Goal: Task Accomplishment & Management: Manage account settings

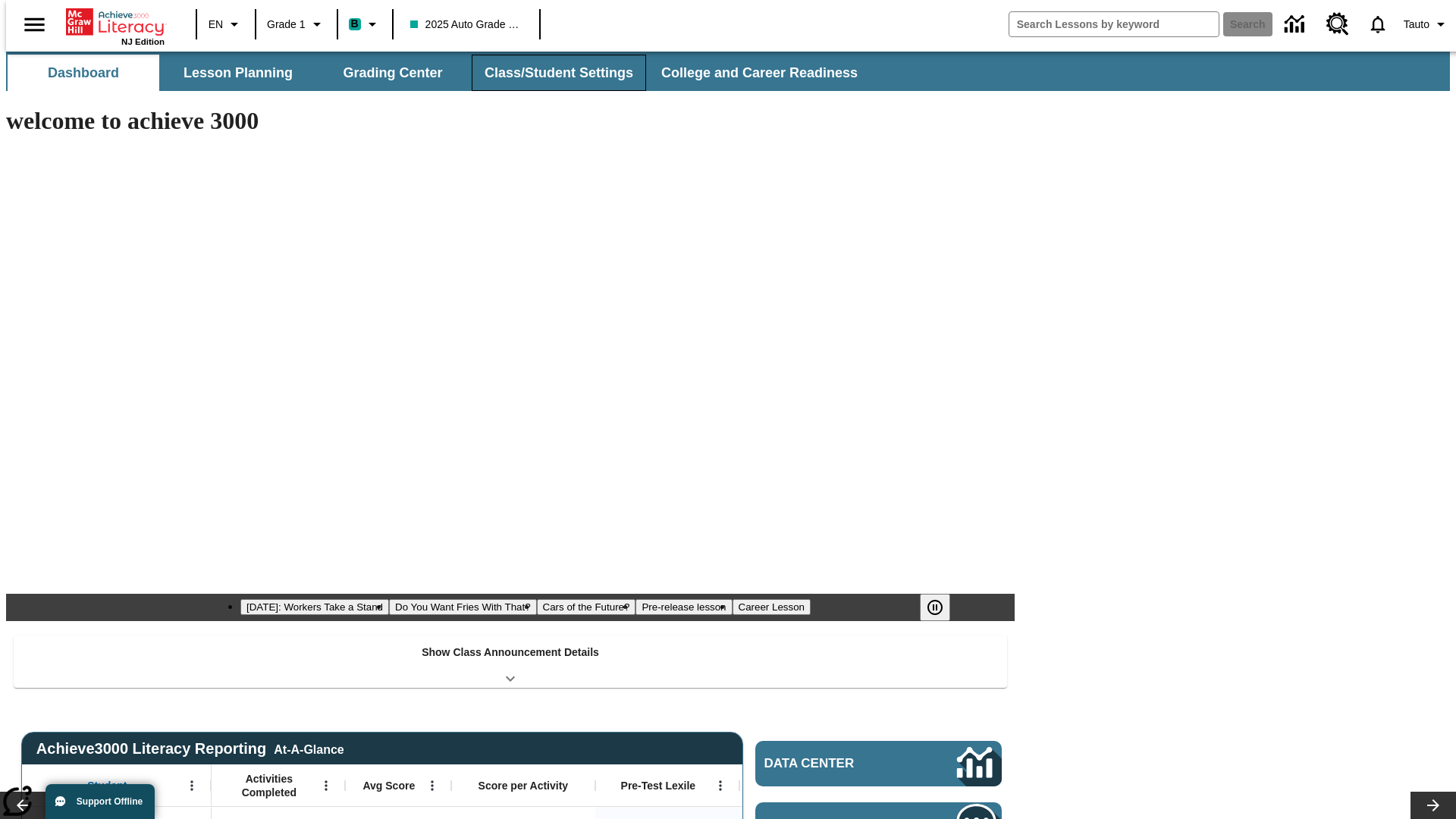
click at [551, 72] on button "Class/Student Settings" at bounding box center [559, 72] width 174 height 36
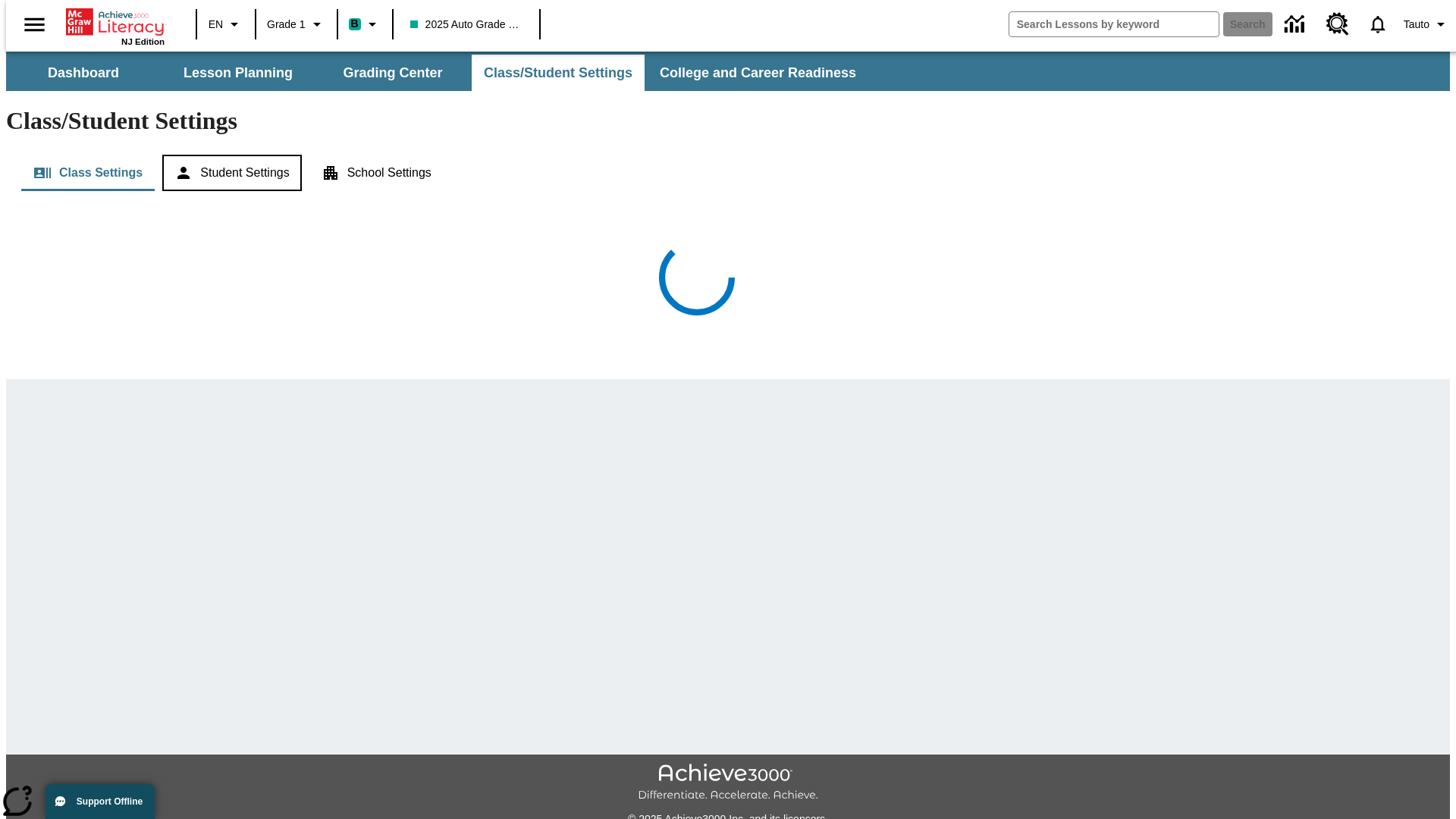
click at [228, 155] on button "Student Settings" at bounding box center [232, 172] width 139 height 36
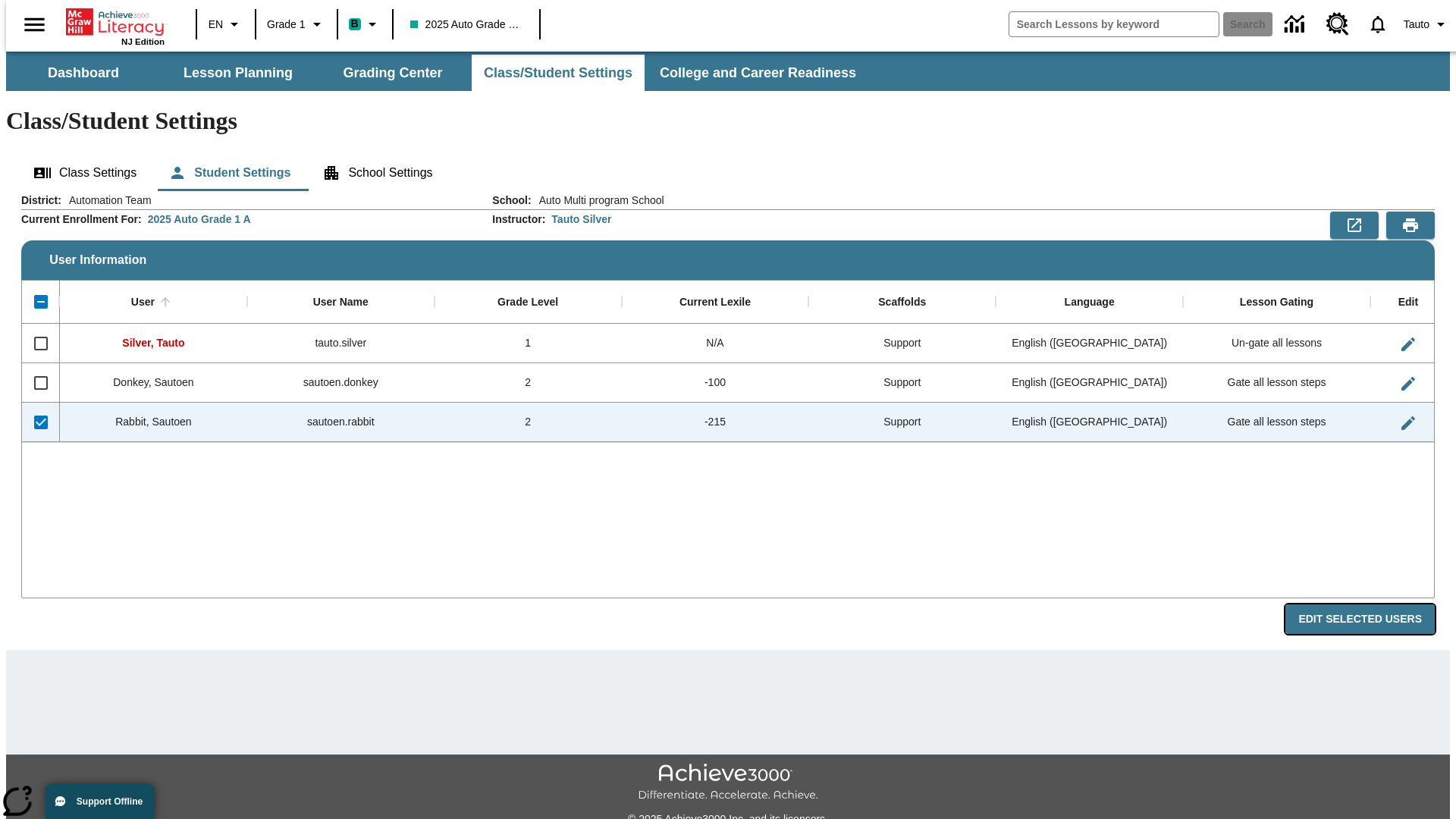
click at [1372, 605] on button "Edit Selected Users" at bounding box center [1360, 619] width 150 height 29
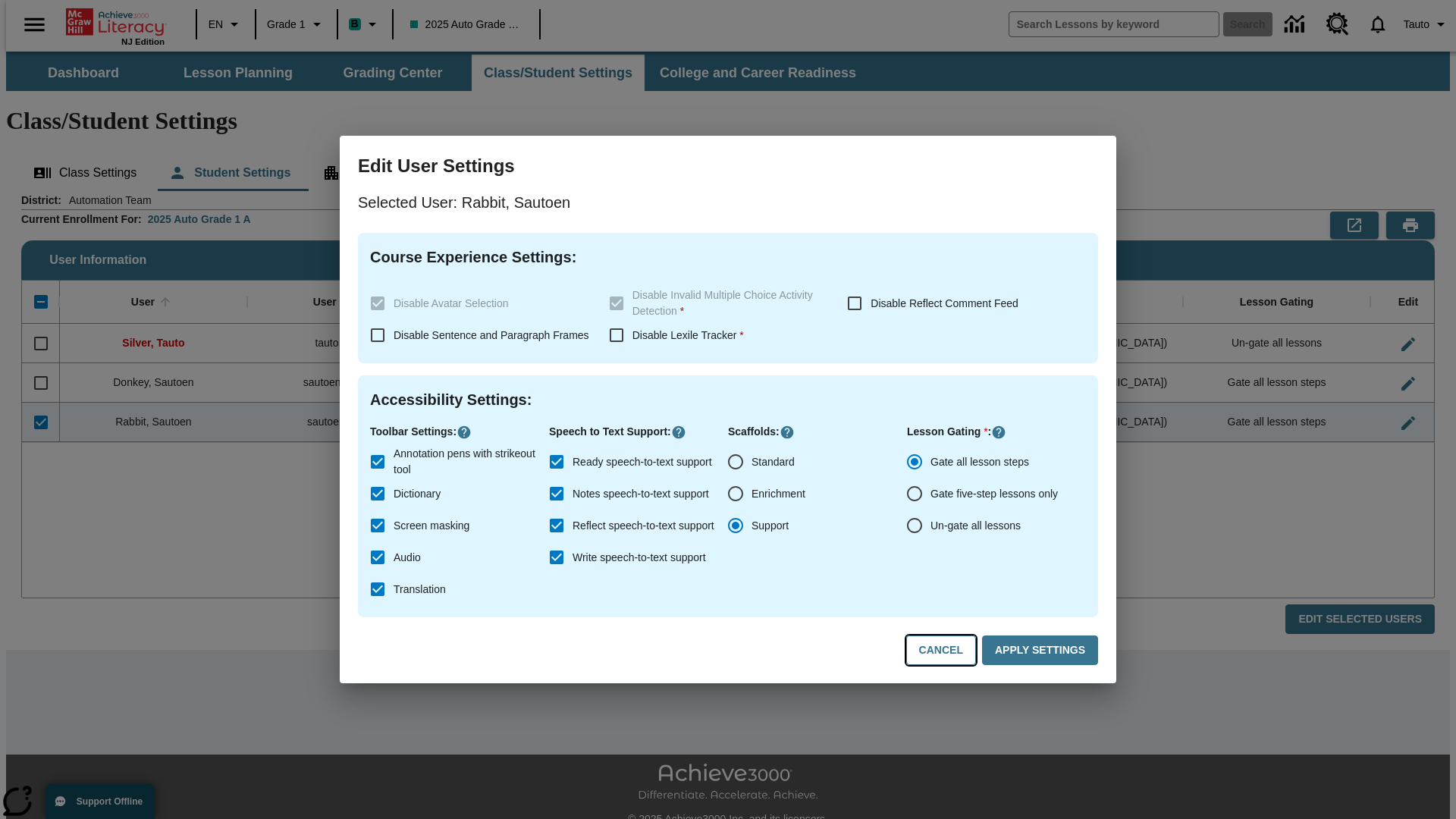
click at [948, 651] on button "Cancel" at bounding box center [940, 650] width 69 height 29
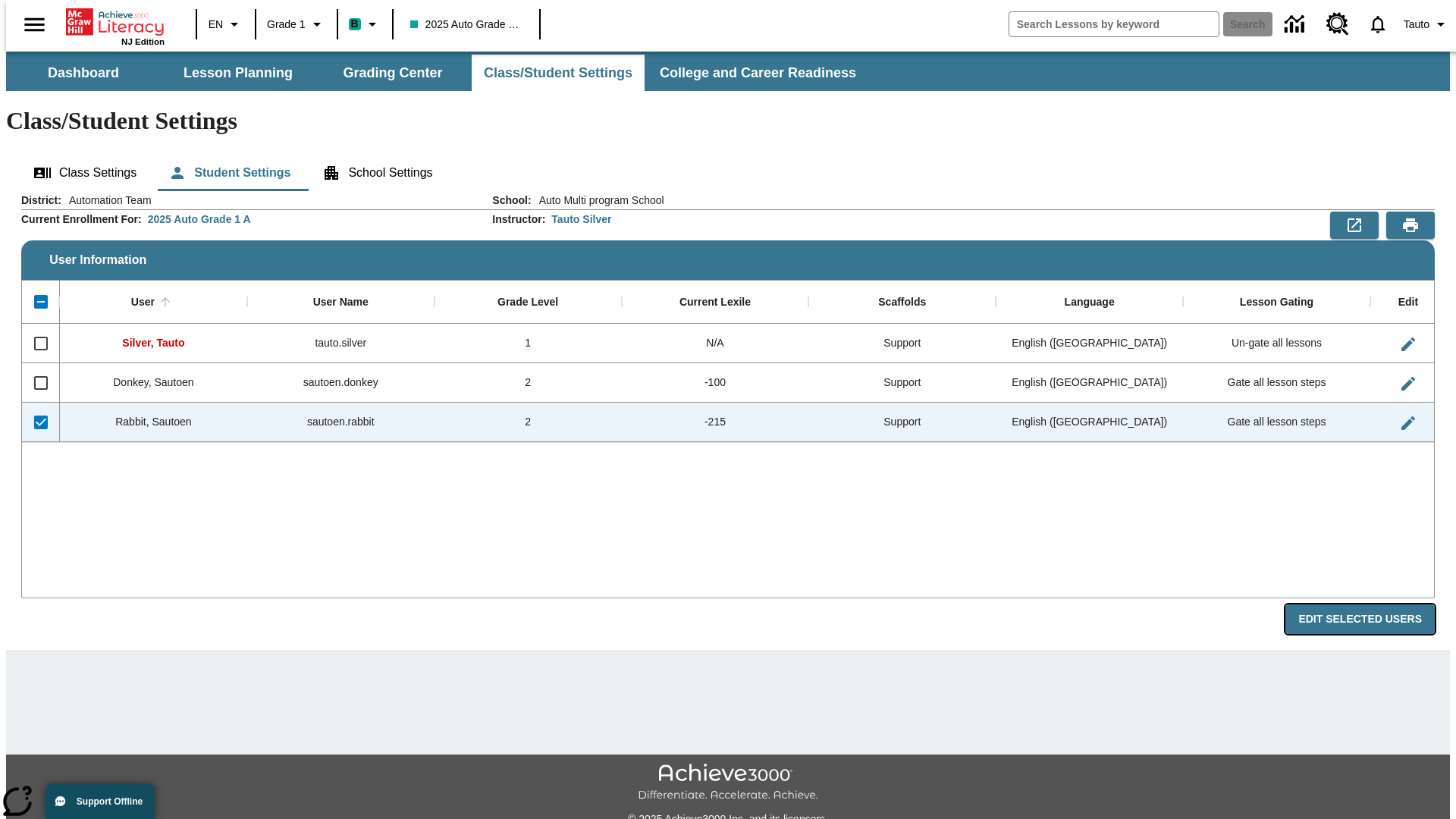
click at [1372, 605] on button "Edit Selected Users" at bounding box center [1360, 619] width 150 height 29
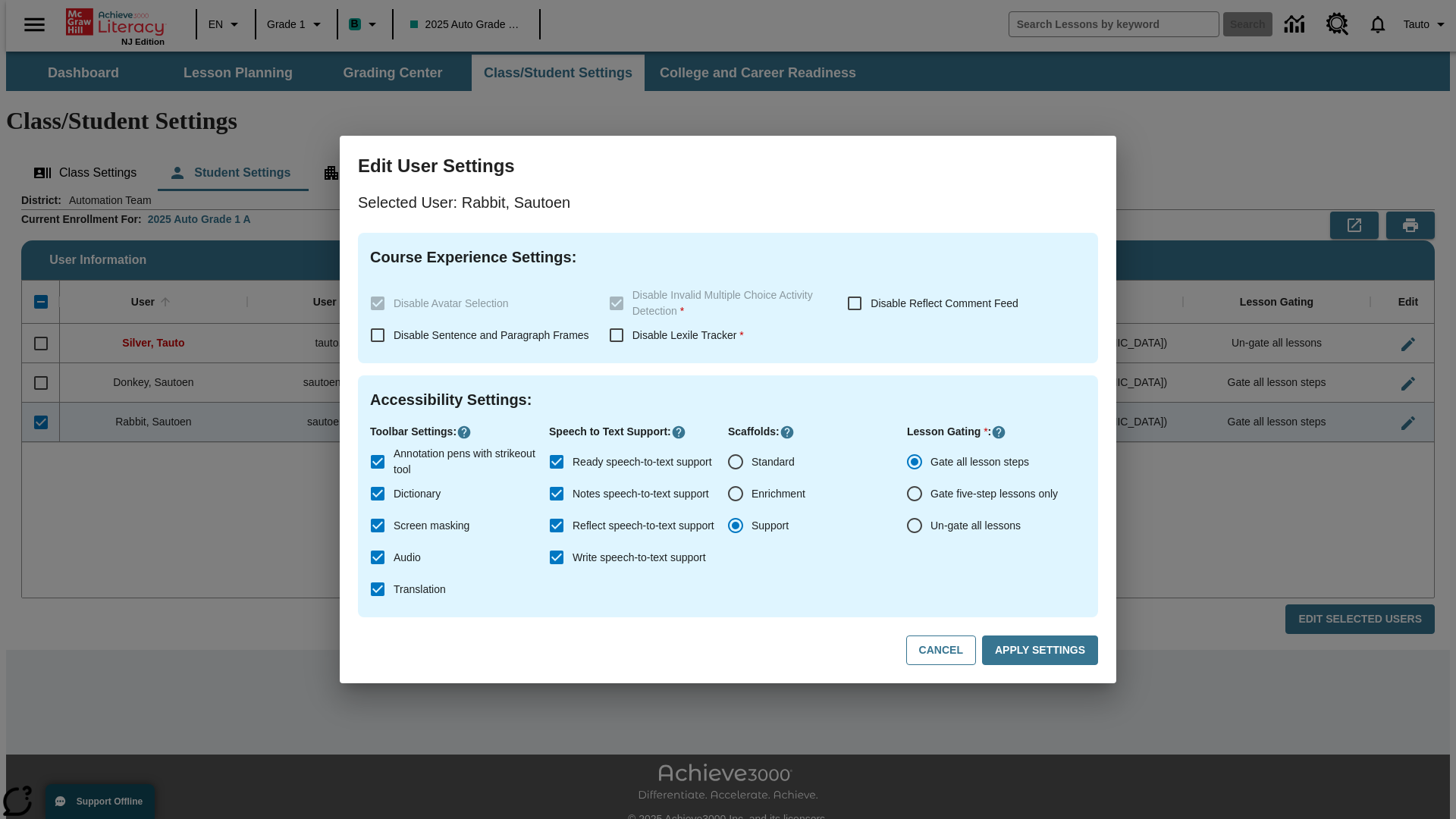
click at [557, 462] on input "Ready speech-to-text support" at bounding box center [557, 462] width 32 height 32
checkbox input "false"
click at [1043, 651] on button "Apply Settings" at bounding box center [1040, 650] width 116 height 29
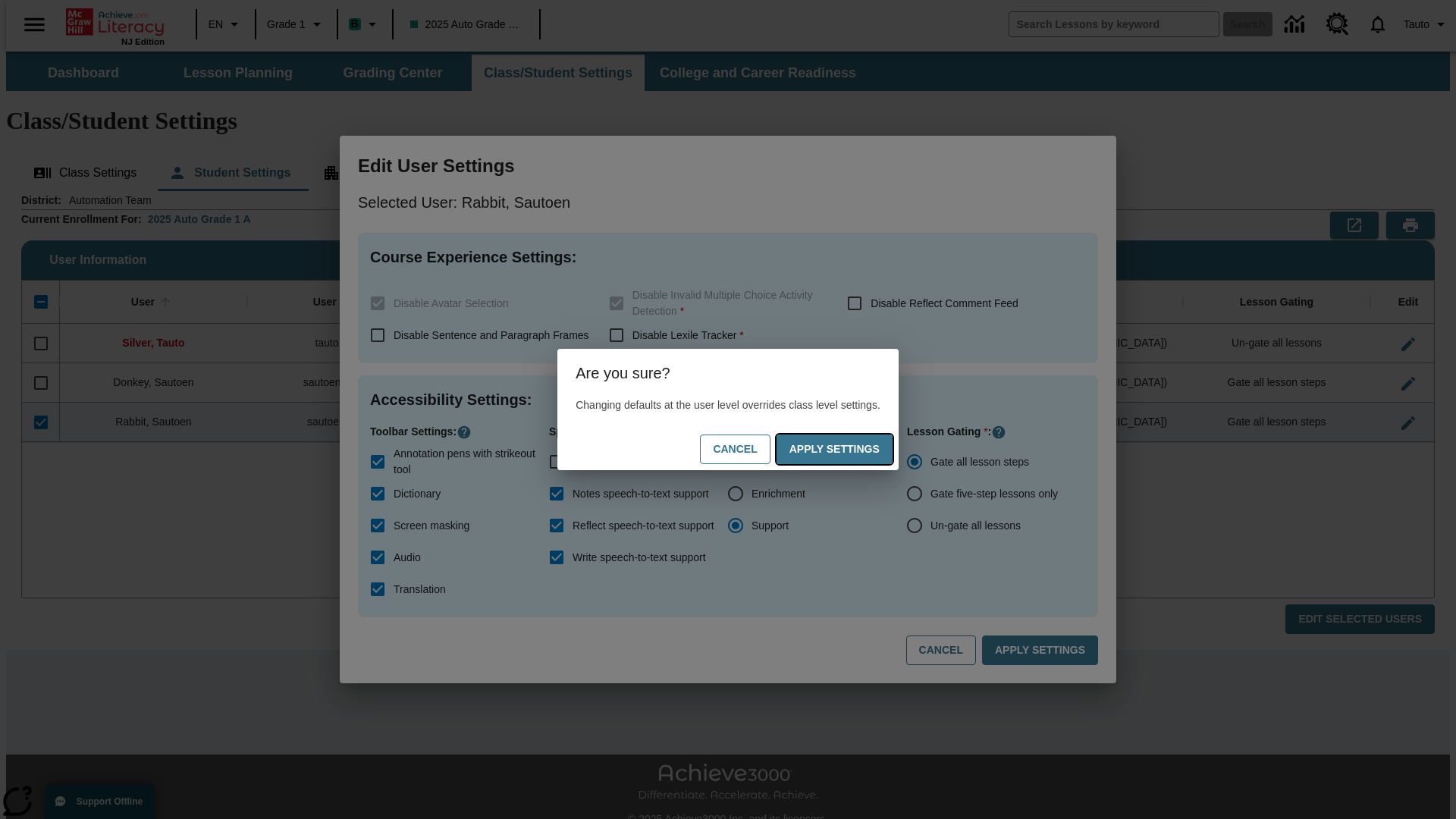
click at [849, 449] on button "Apply Settings" at bounding box center [835, 449] width 116 height 29
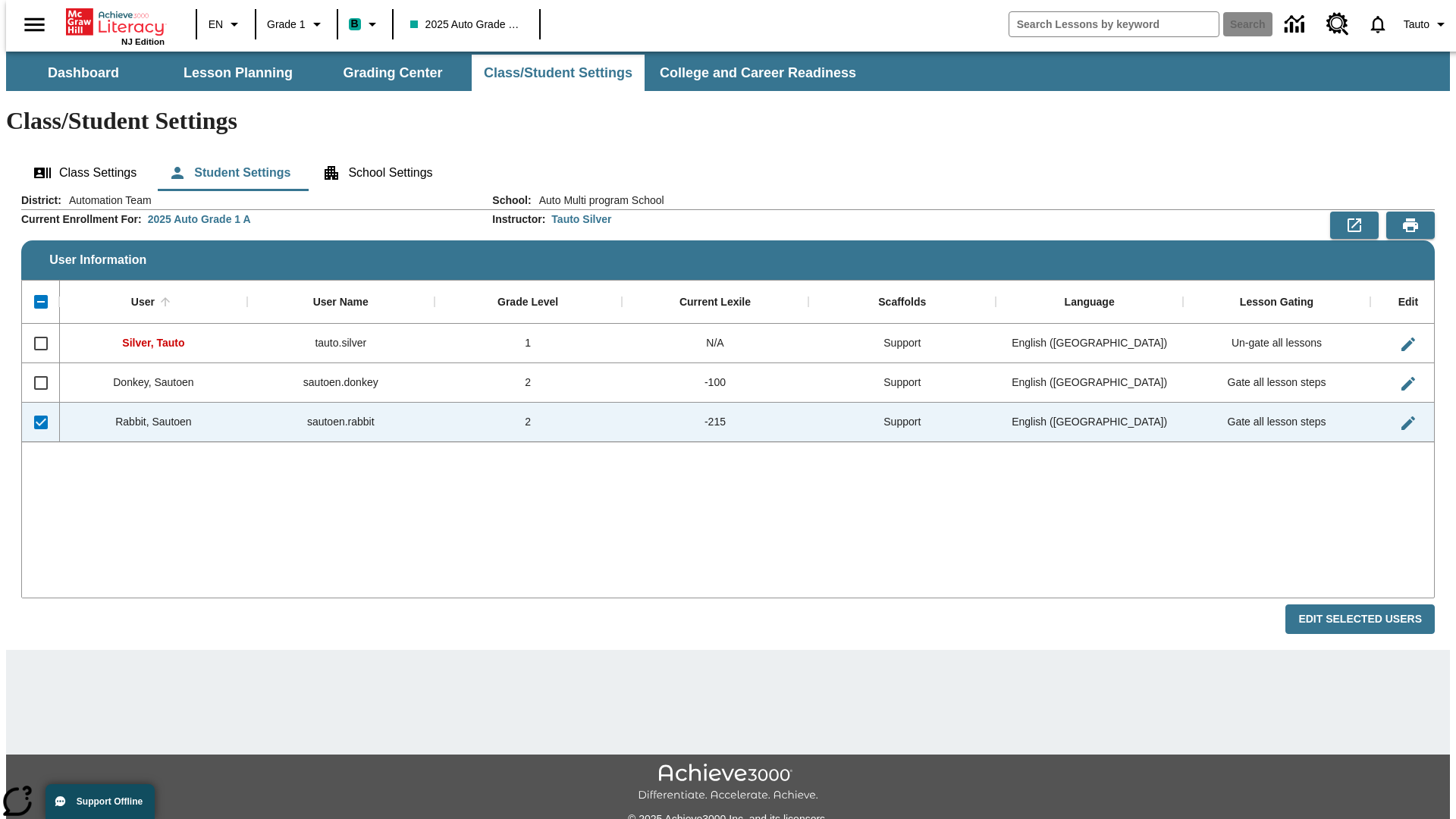
checkbox input "false"
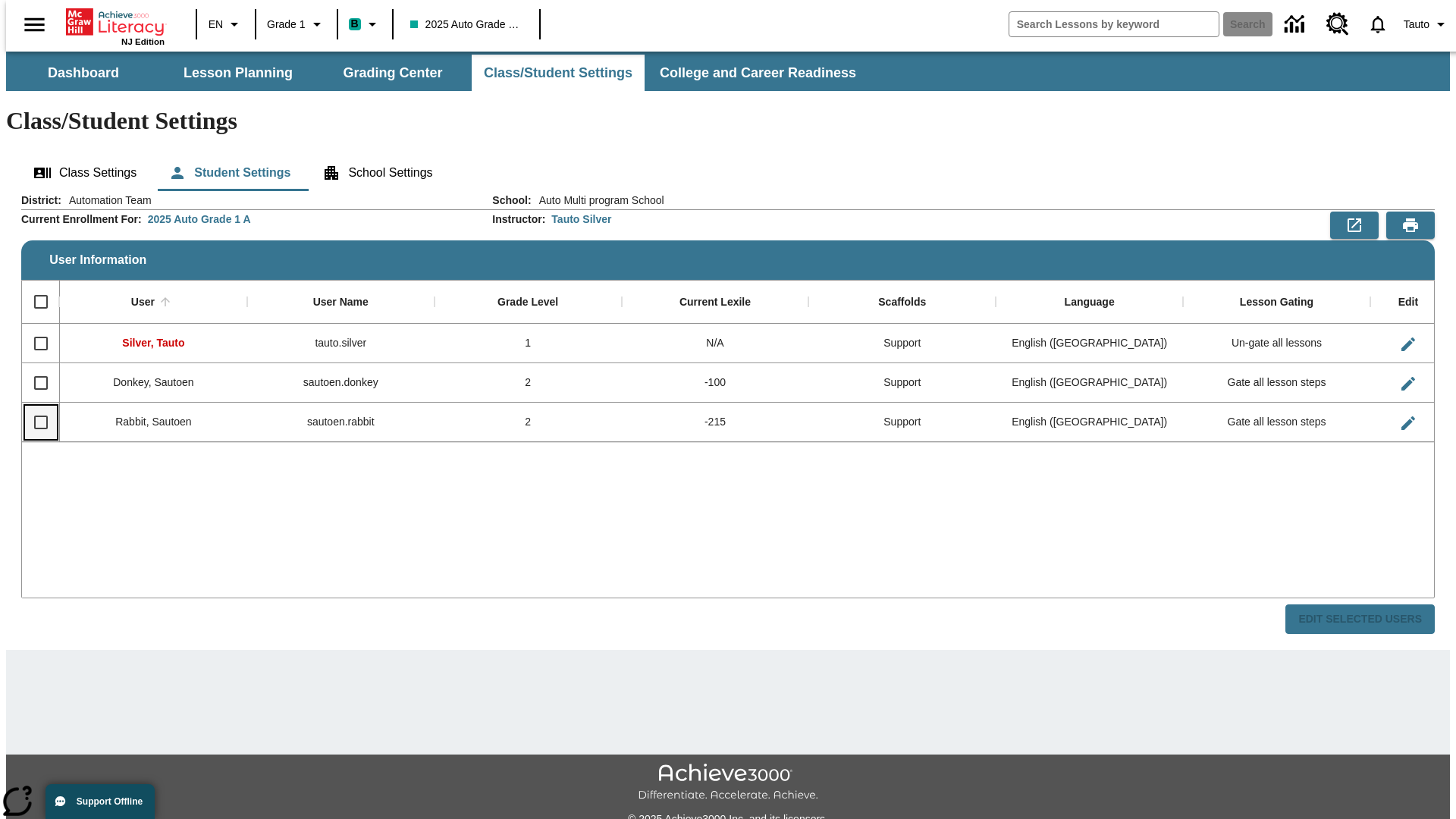
click at [34, 406] on input "Select row" at bounding box center [41, 422] width 32 height 32
checkbox input "true"
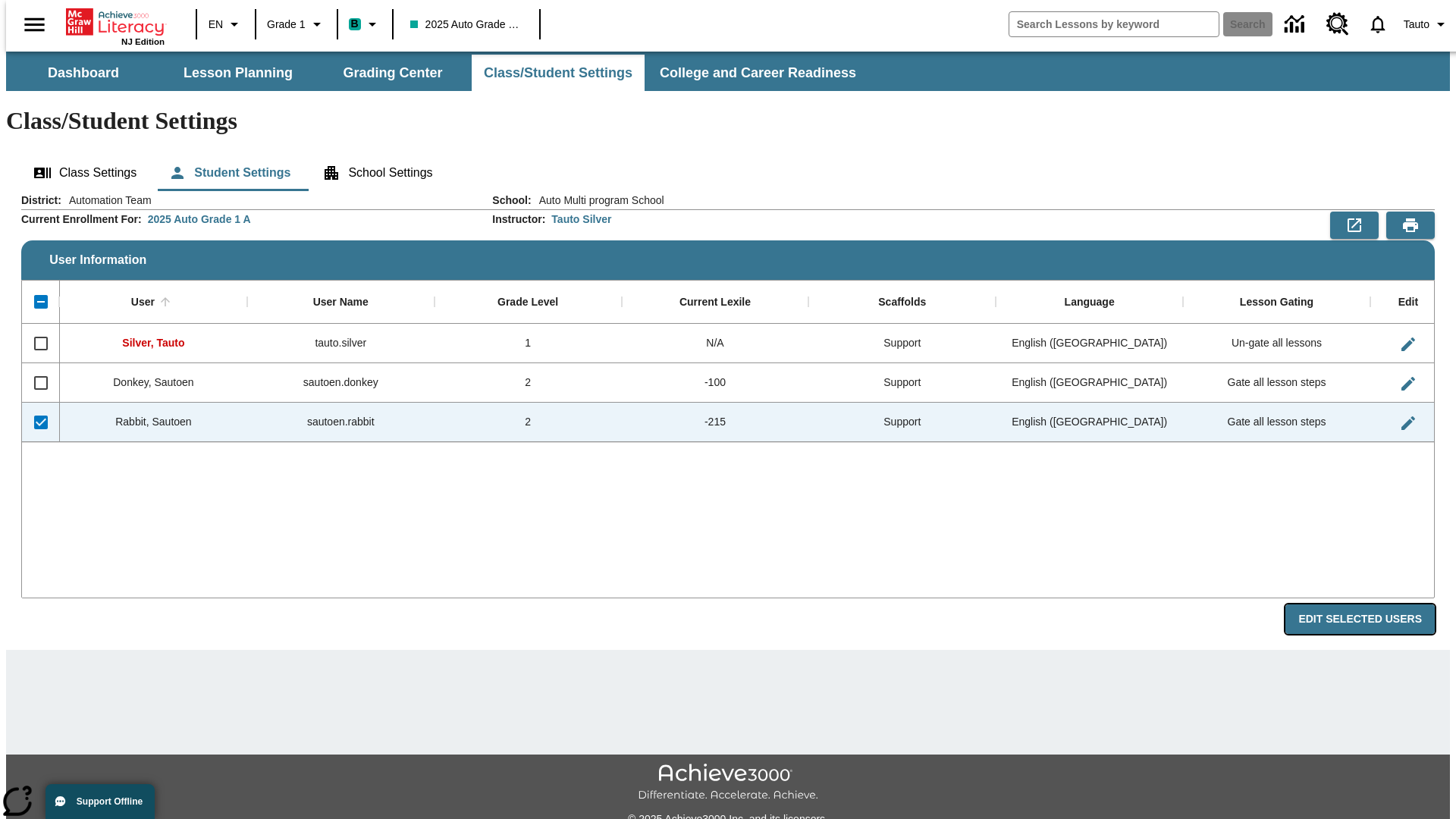
click at [1372, 605] on button "Edit Selected Users" at bounding box center [1360, 619] width 150 height 29
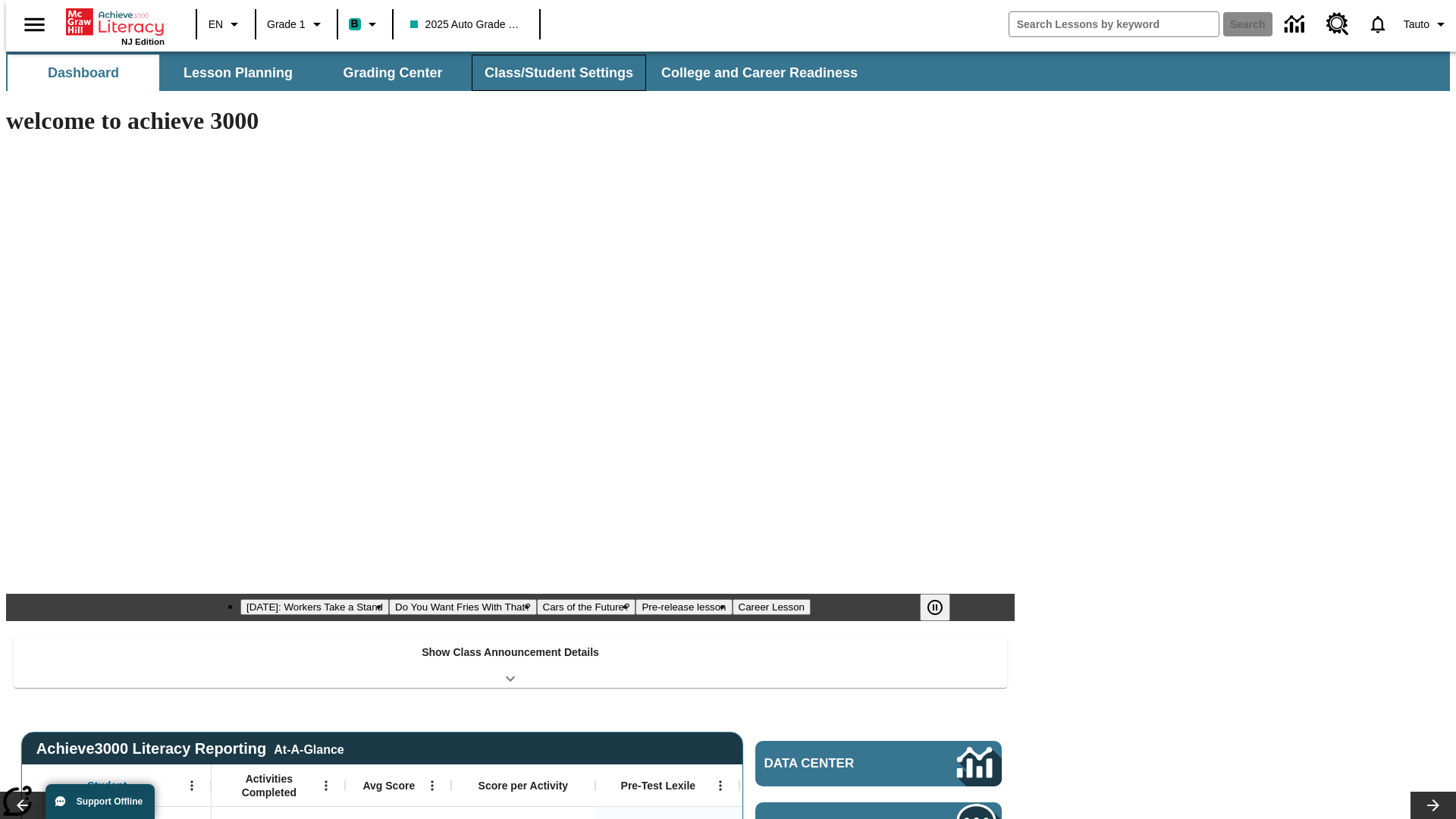
click at [551, 72] on button "Class/Student Settings" at bounding box center [559, 72] width 174 height 36
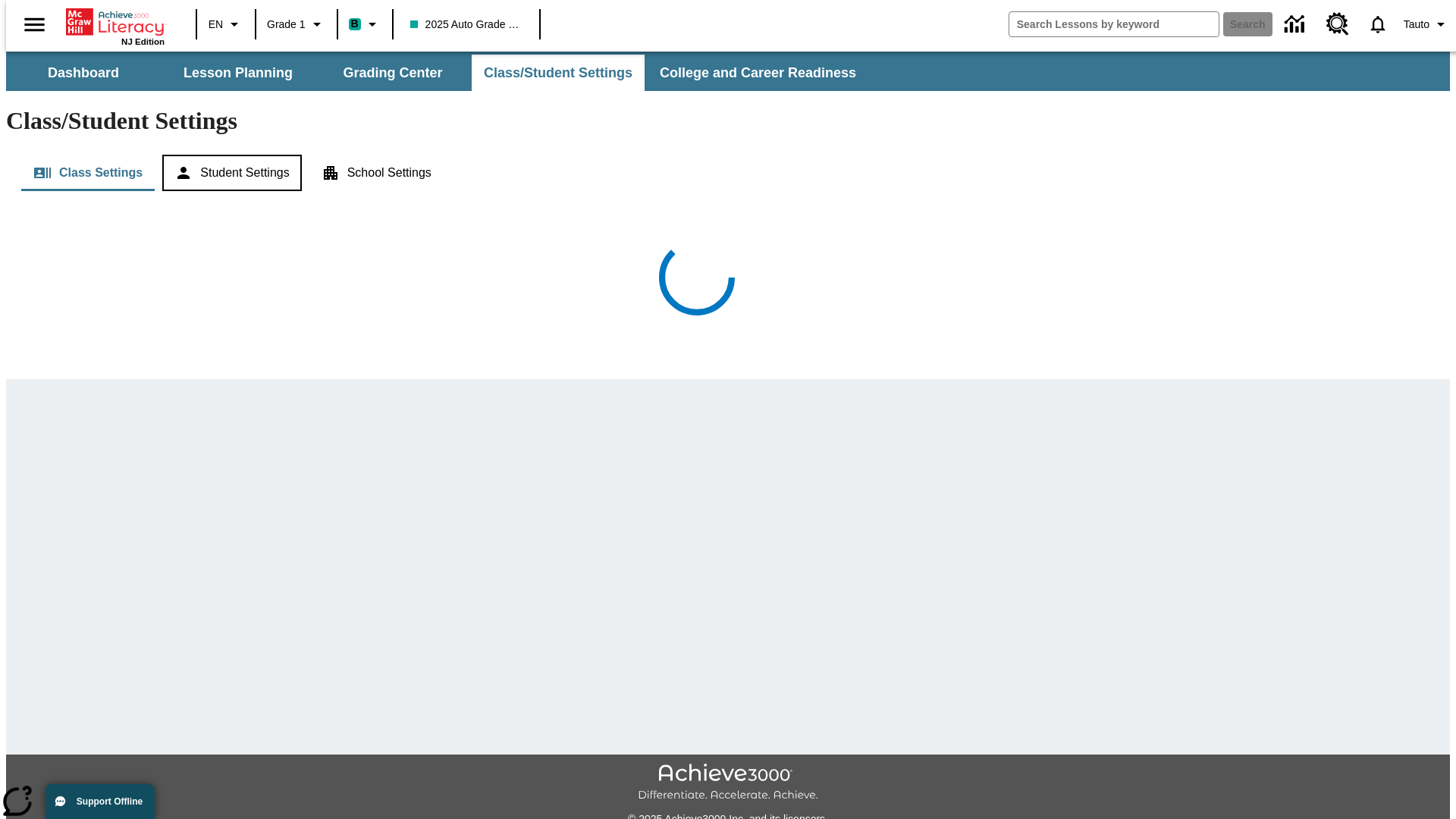
click at [228, 155] on button "Student Settings" at bounding box center [232, 172] width 139 height 36
